Goal: Task Accomplishment & Management: Manage account settings

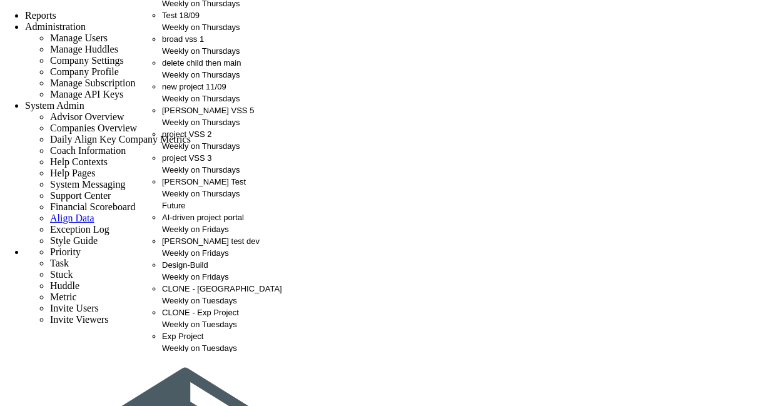
scroll to position [113, 0]
click at [193, 113] on div "[PERSON_NAME] VSS 5 Weekly on Thursdays" at bounding box center [230, 116] width 137 height 24
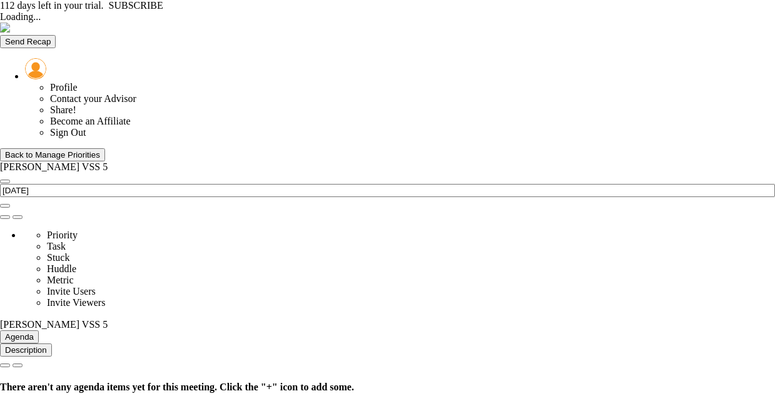
type input "[DATE]"
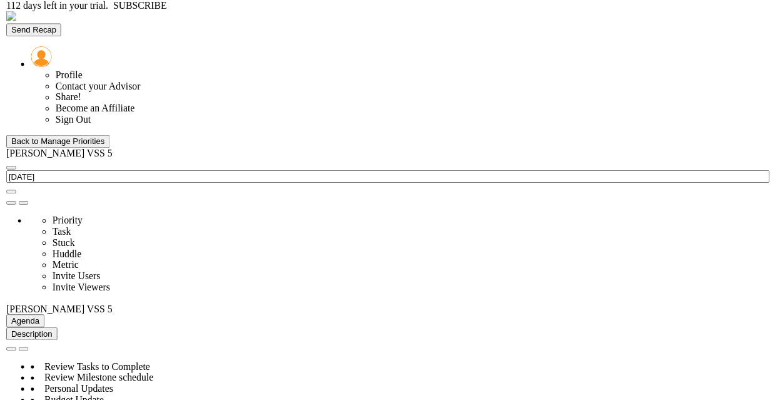
scroll to position [438, 0]
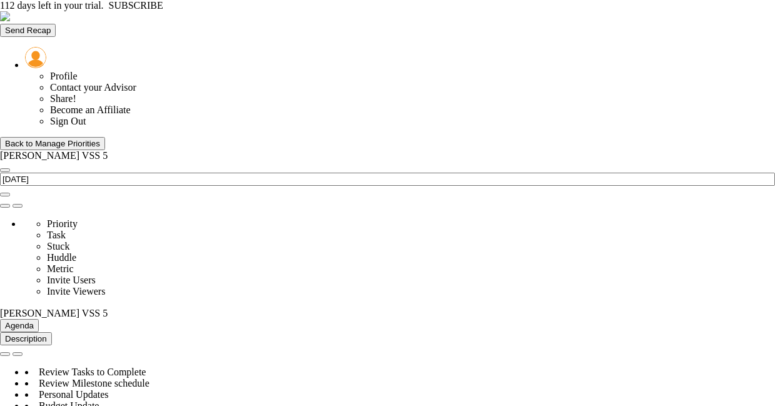
type input "Budget Alignment - [PERSON_NAME] VSS 5"
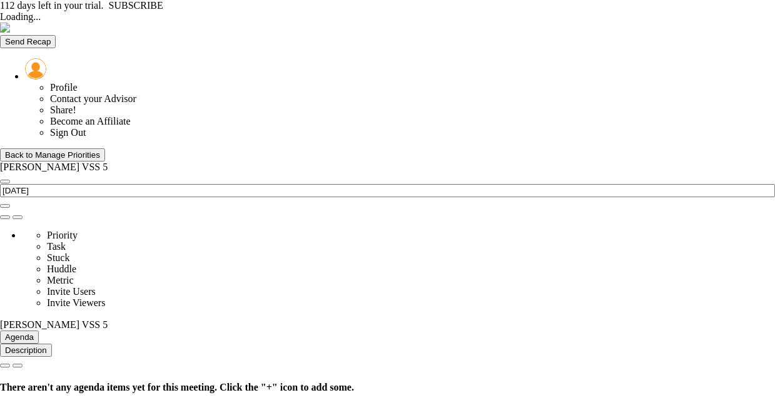
type input "[DATE]"
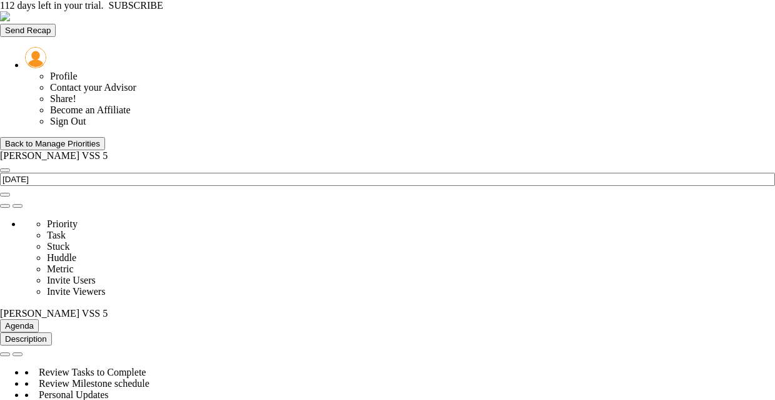
type input "Budget Alignment - [PERSON_NAME] VSS 5"
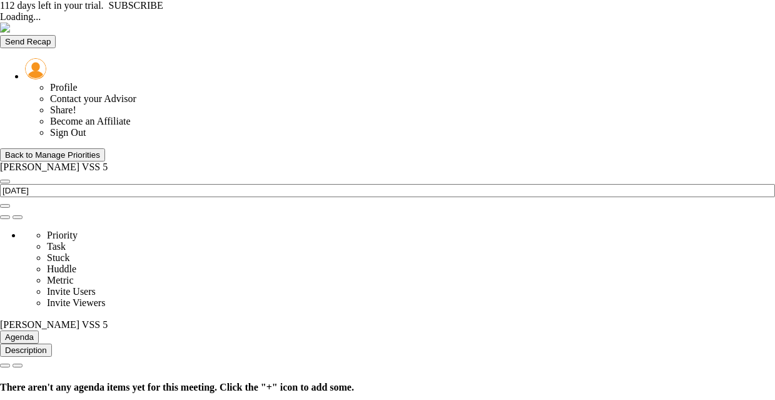
type input "[DATE]"
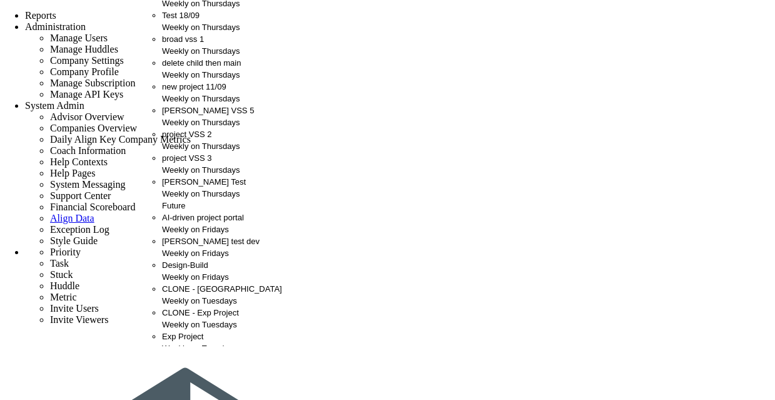
scroll to position [113, 0]
click at [201, 112] on div "vivek VSS 5 Weekly on Thursdays" at bounding box center [230, 116] width 137 height 24
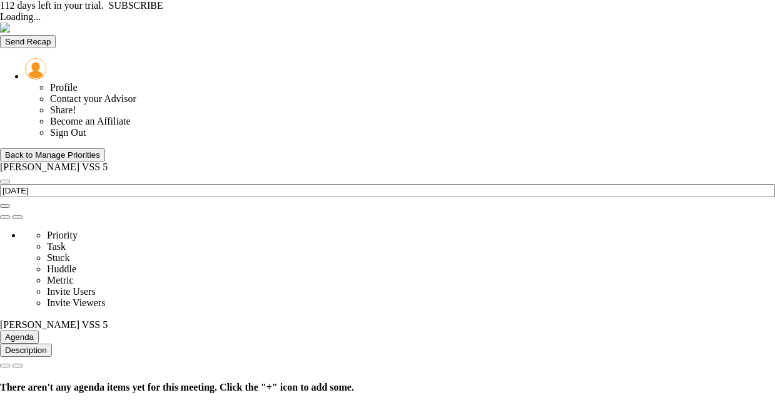
type input "[DATE]"
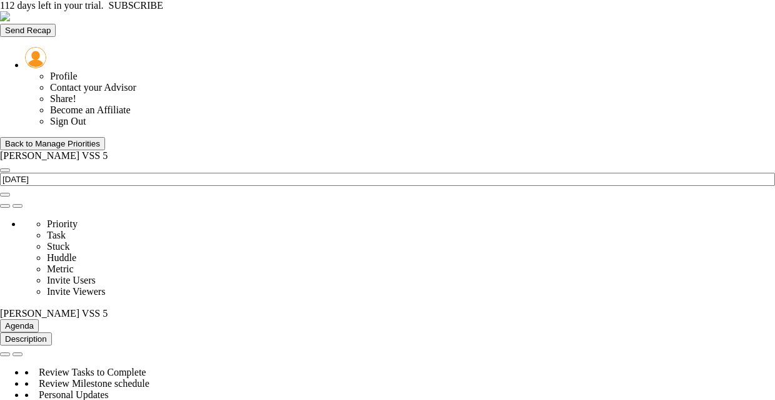
type input "Budget Alignment - [PERSON_NAME] VSS 5"
type input "[PERSON_NAME]"
radio input "true"
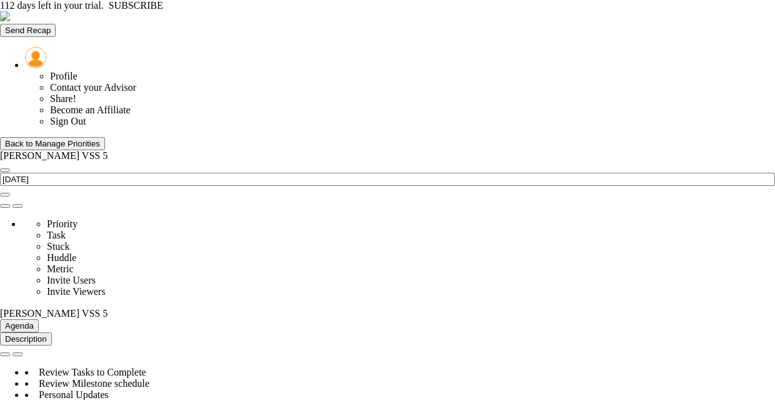
type input "98"
type input "100"
type input "103"
type input "110"
type input "50%"
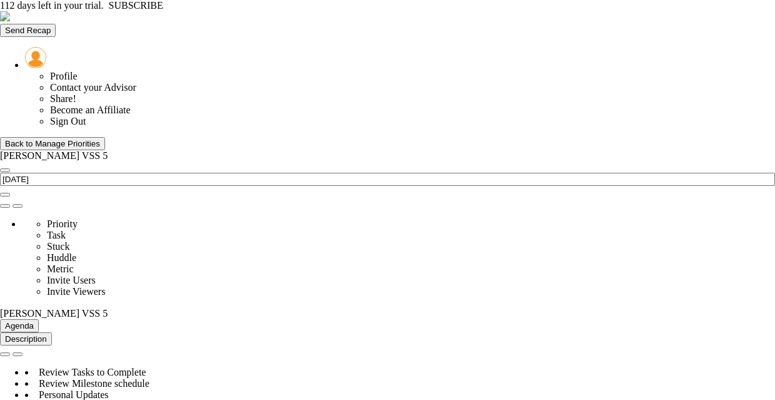
type input "Budget Alignment - [PERSON_NAME] VSS 5"
type input "Scope Locked - [PERSON_NAME] VSS 5"
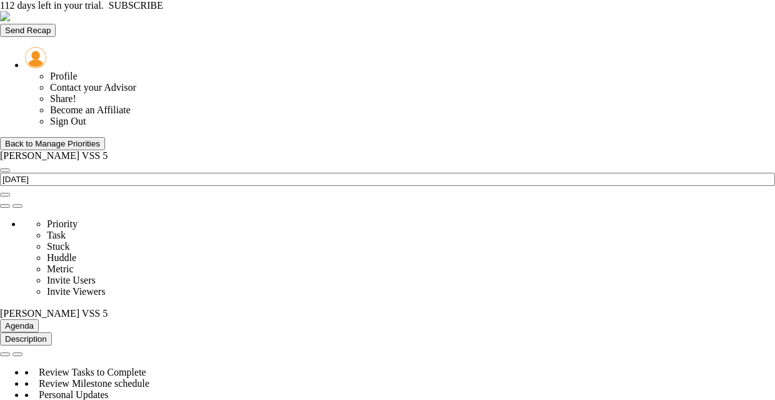
type input "Risk Items Closed - [PERSON_NAME] VSS 5"
type input "[PERSON_NAME]"
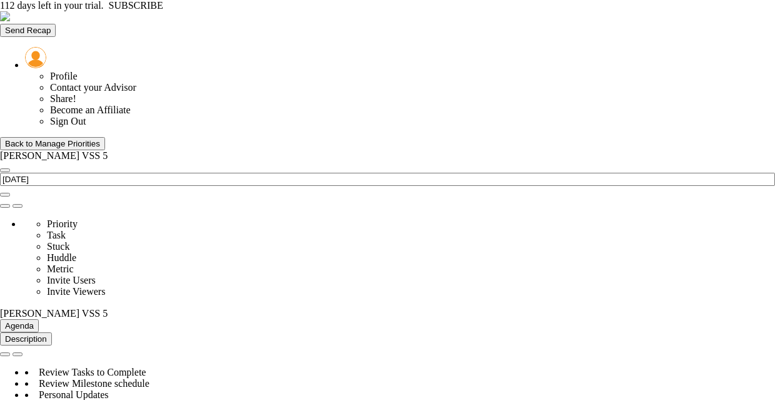
radio input "true"
type input "95"
type input "90"
type input "75"
type input "60"
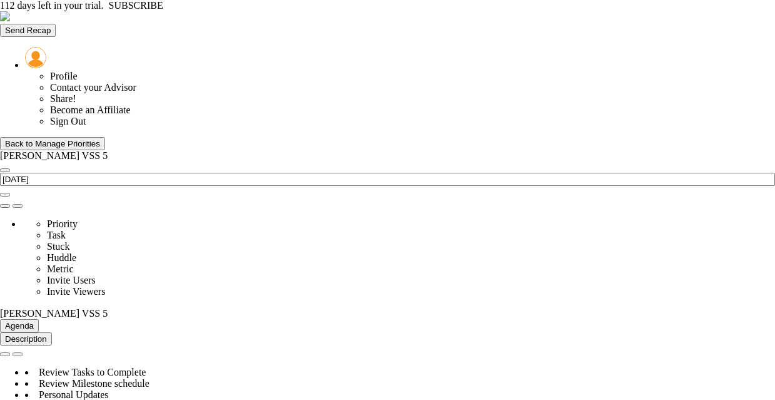
type input "0%"
type input "Risk Items Closed - [PERSON_NAME] VSS 5"
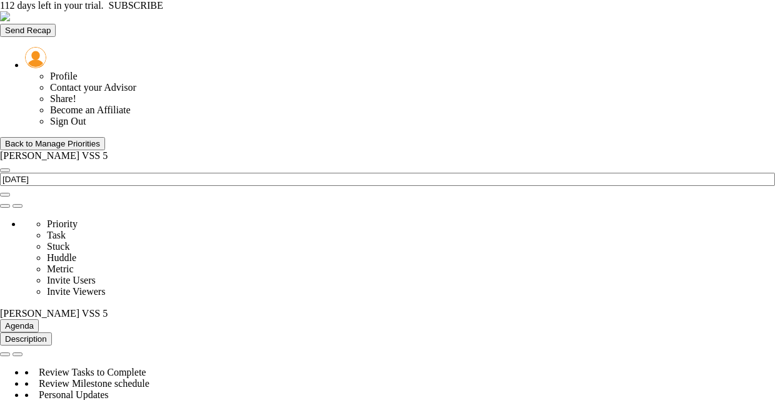
type input "Budget Alignment - [PERSON_NAME] VSS 5"
